Goal: Find specific page/section: Find specific page/section

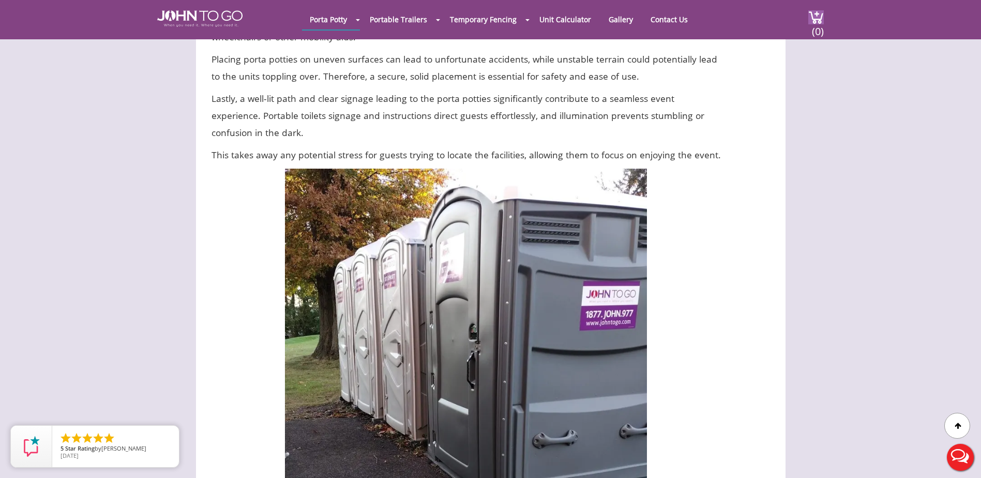
click at [467, 24] on div at bounding box center [490, 239] width 981 height 478
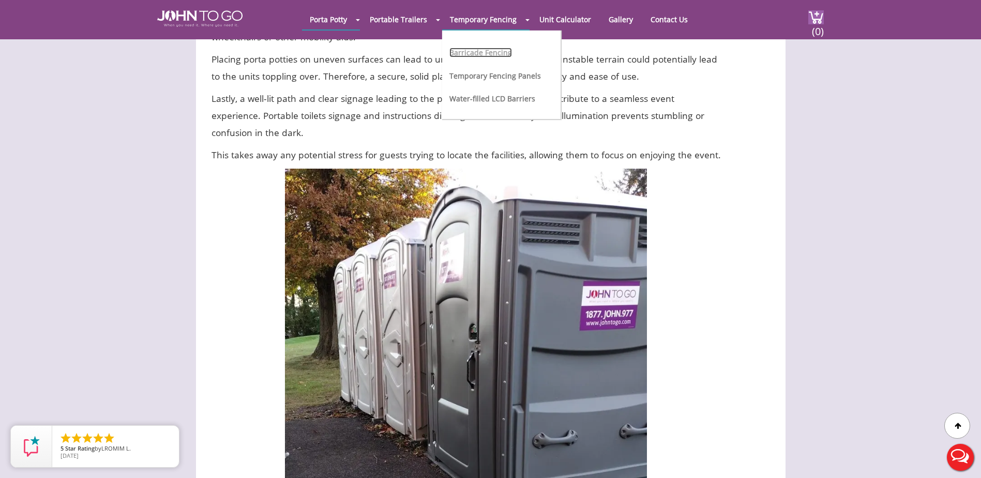
click at [457, 55] on link "Barricade Fencing" at bounding box center [480, 53] width 63 height 10
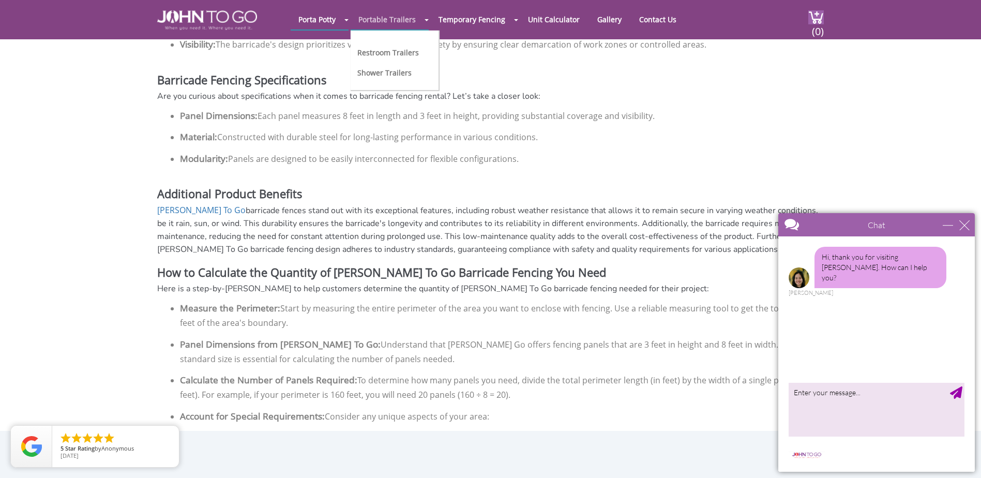
scroll to position [1105, 0]
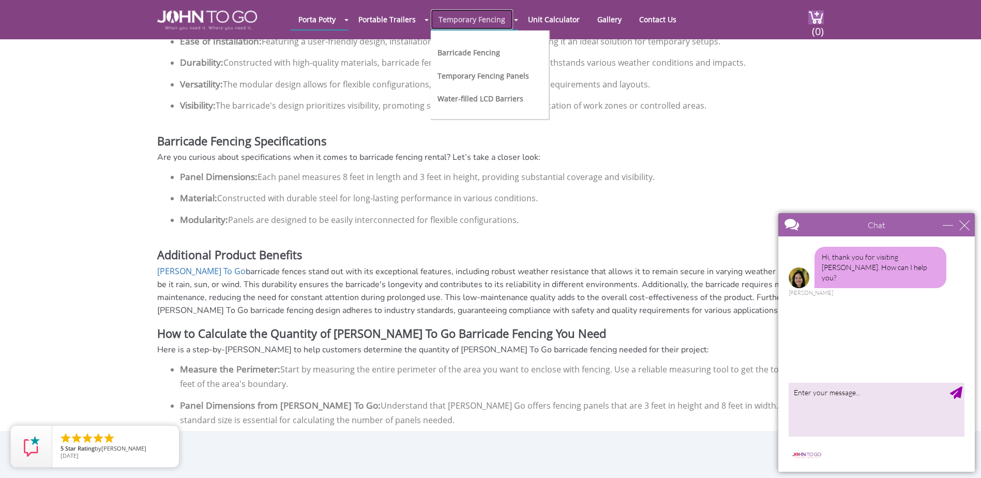
click at [454, 13] on link "Temporary Fencing" at bounding box center [472, 19] width 82 height 20
click at [459, 24] on link "Temporary Fencing" at bounding box center [472, 19] width 82 height 20
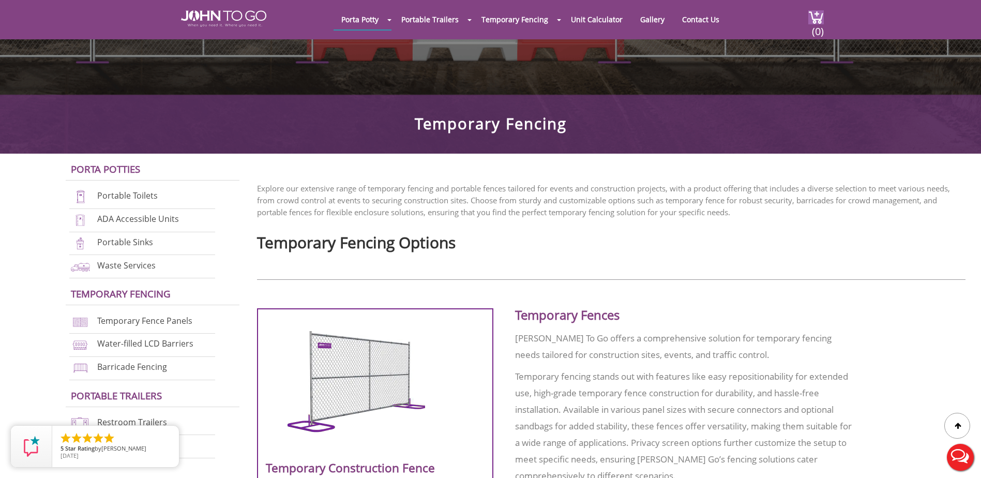
scroll to position [431, 0]
